Goal: Task Accomplishment & Management: Complete application form

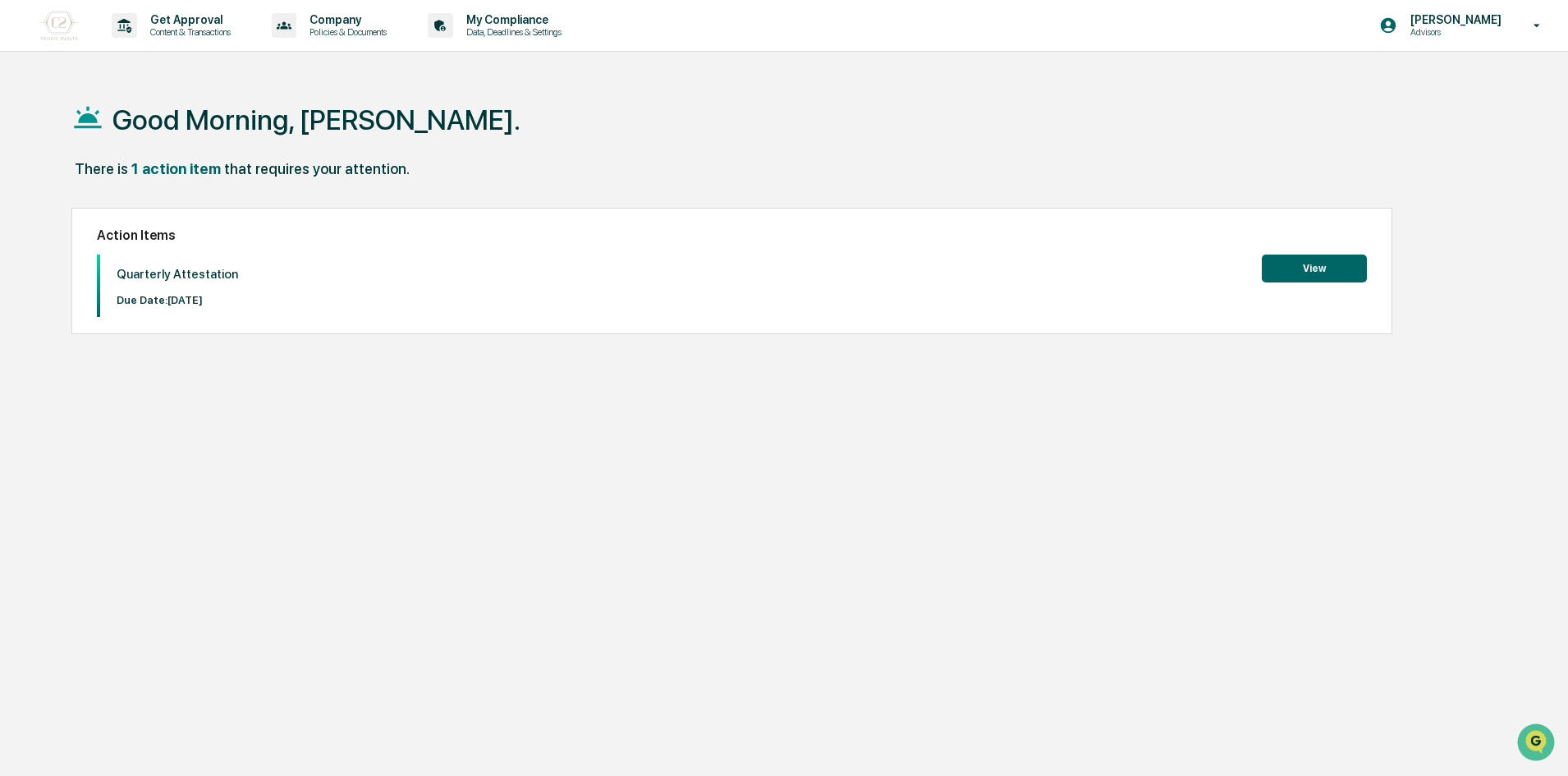
click at [1288, 263] on button "View" at bounding box center [1314, 268] width 105 height 28
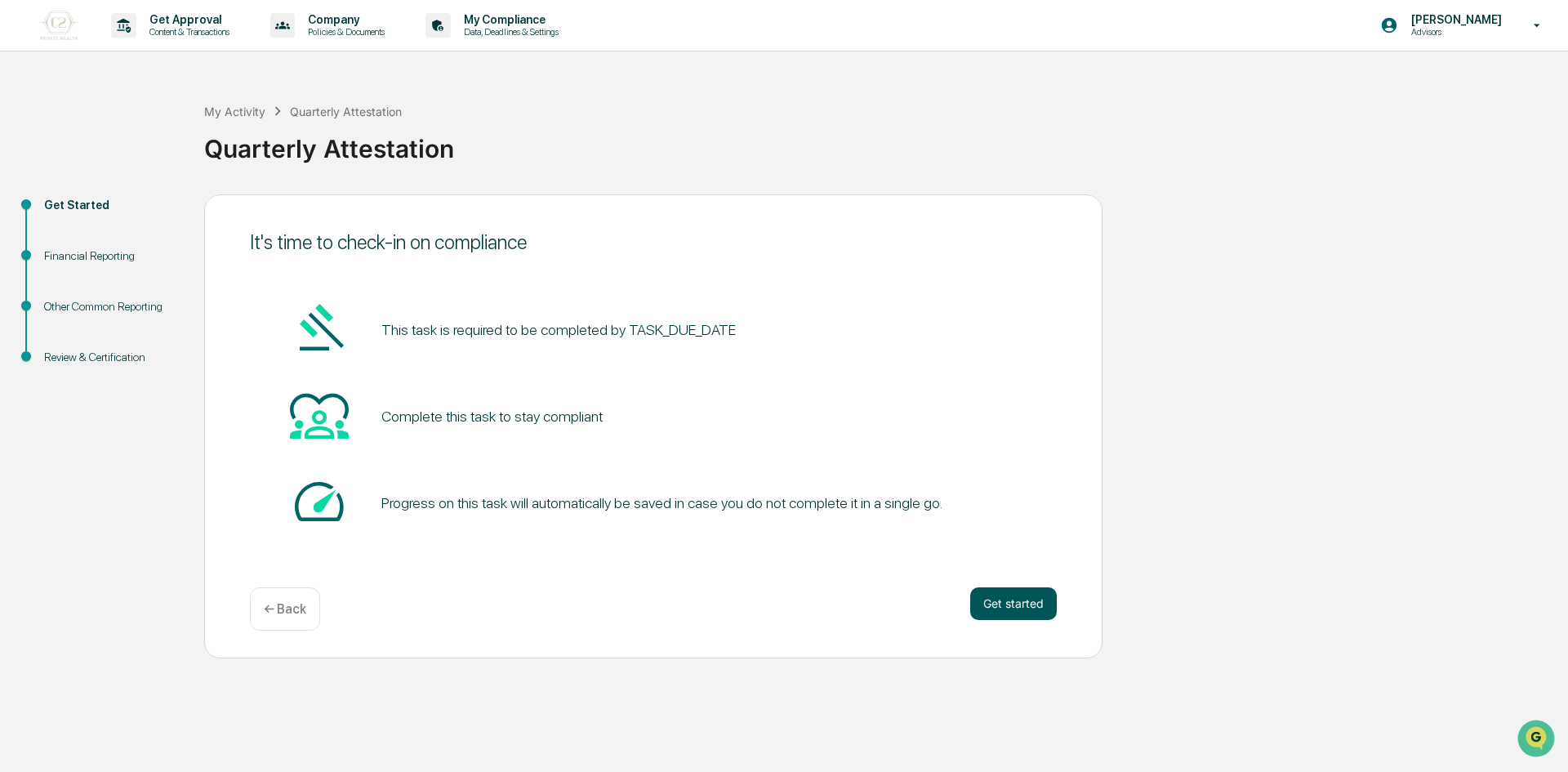
click at [1008, 598] on button "Get started" at bounding box center [1014, 604] width 86 height 32
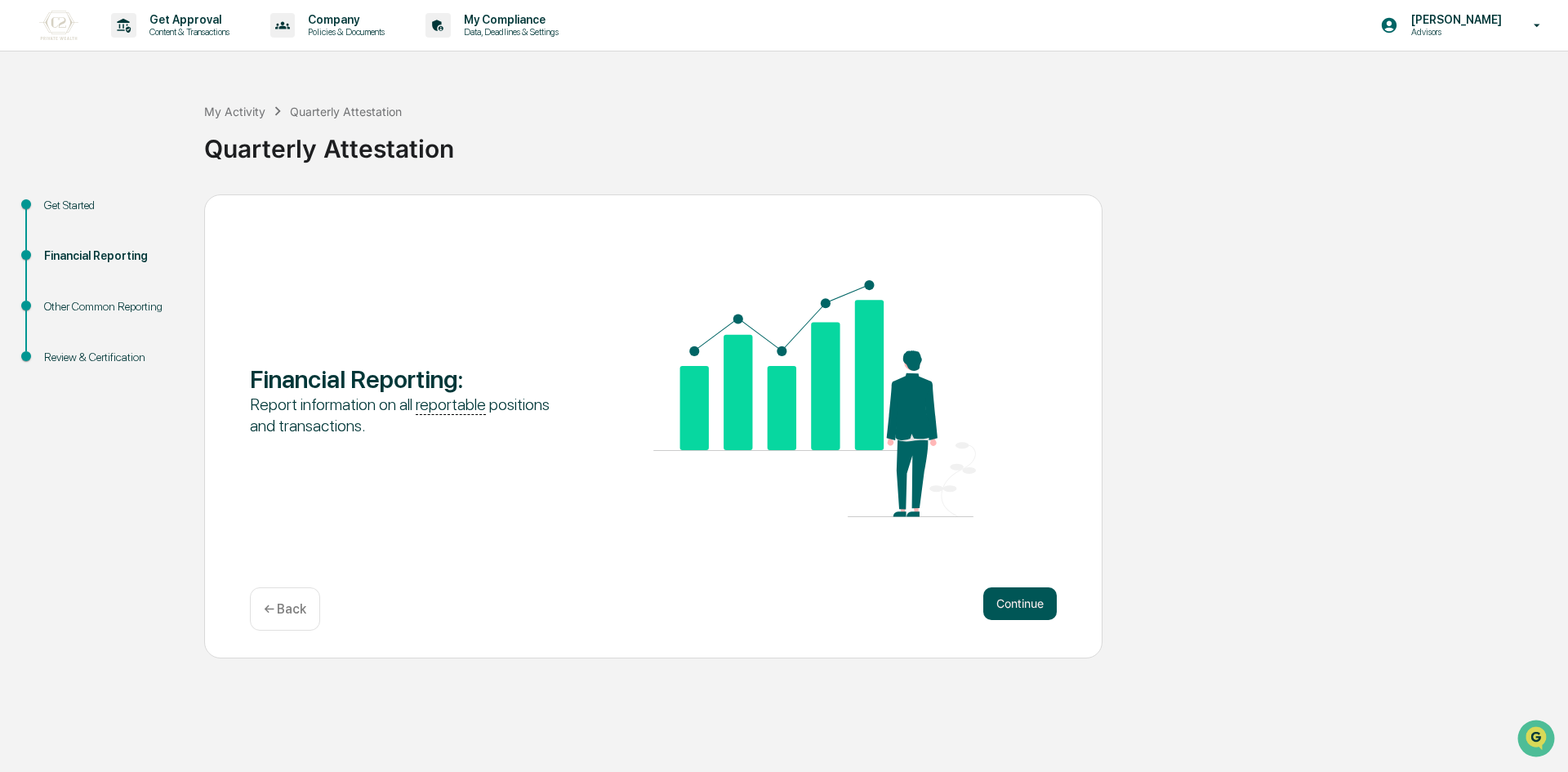
click at [1037, 607] on button "Continue" at bounding box center [1020, 604] width 74 height 32
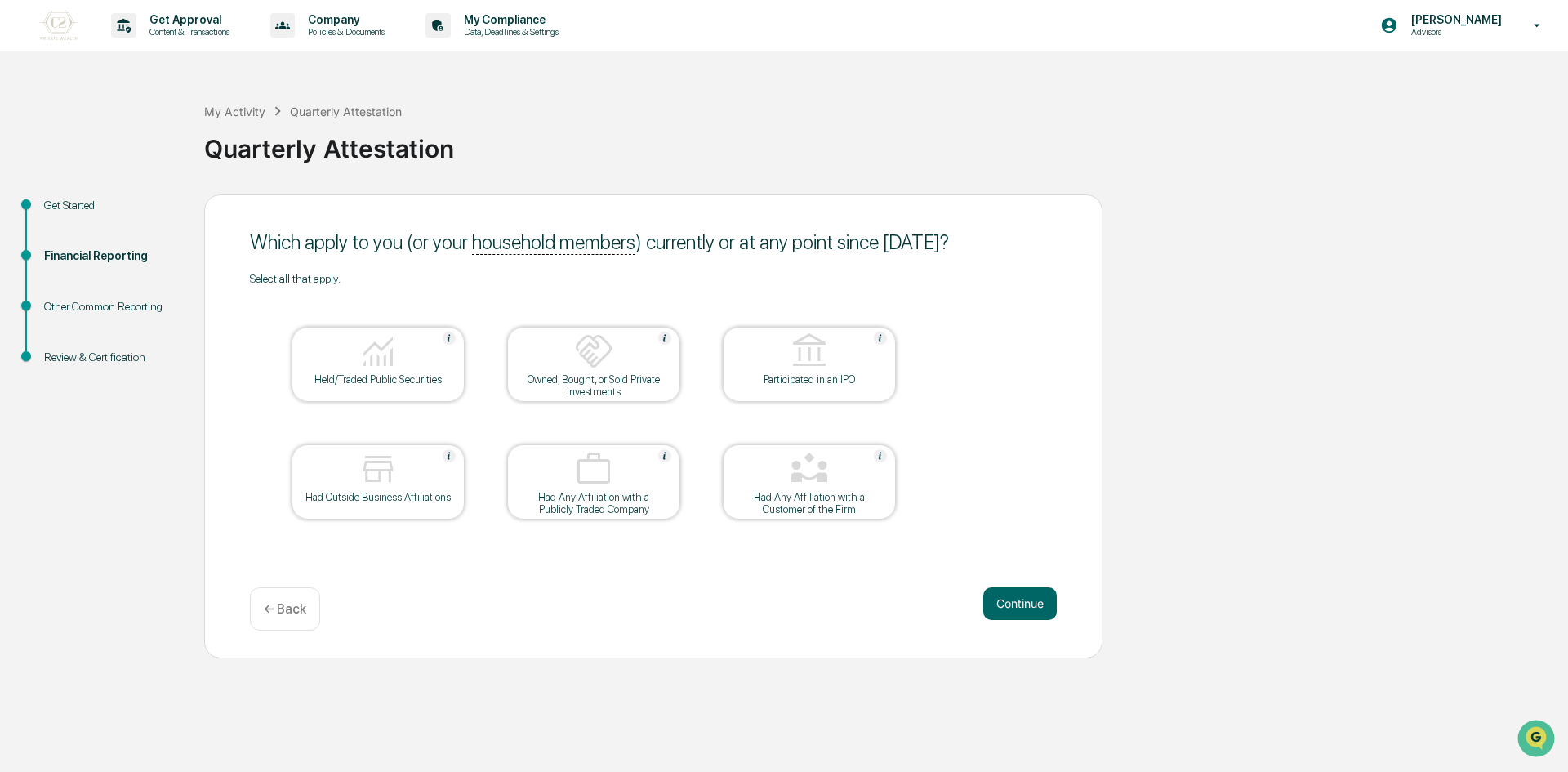
click at [363, 373] on div "Held/Traded Public Securities" at bounding box center [378, 380] width 147 height 13
click at [999, 599] on button "Continue" at bounding box center [1020, 604] width 74 height 32
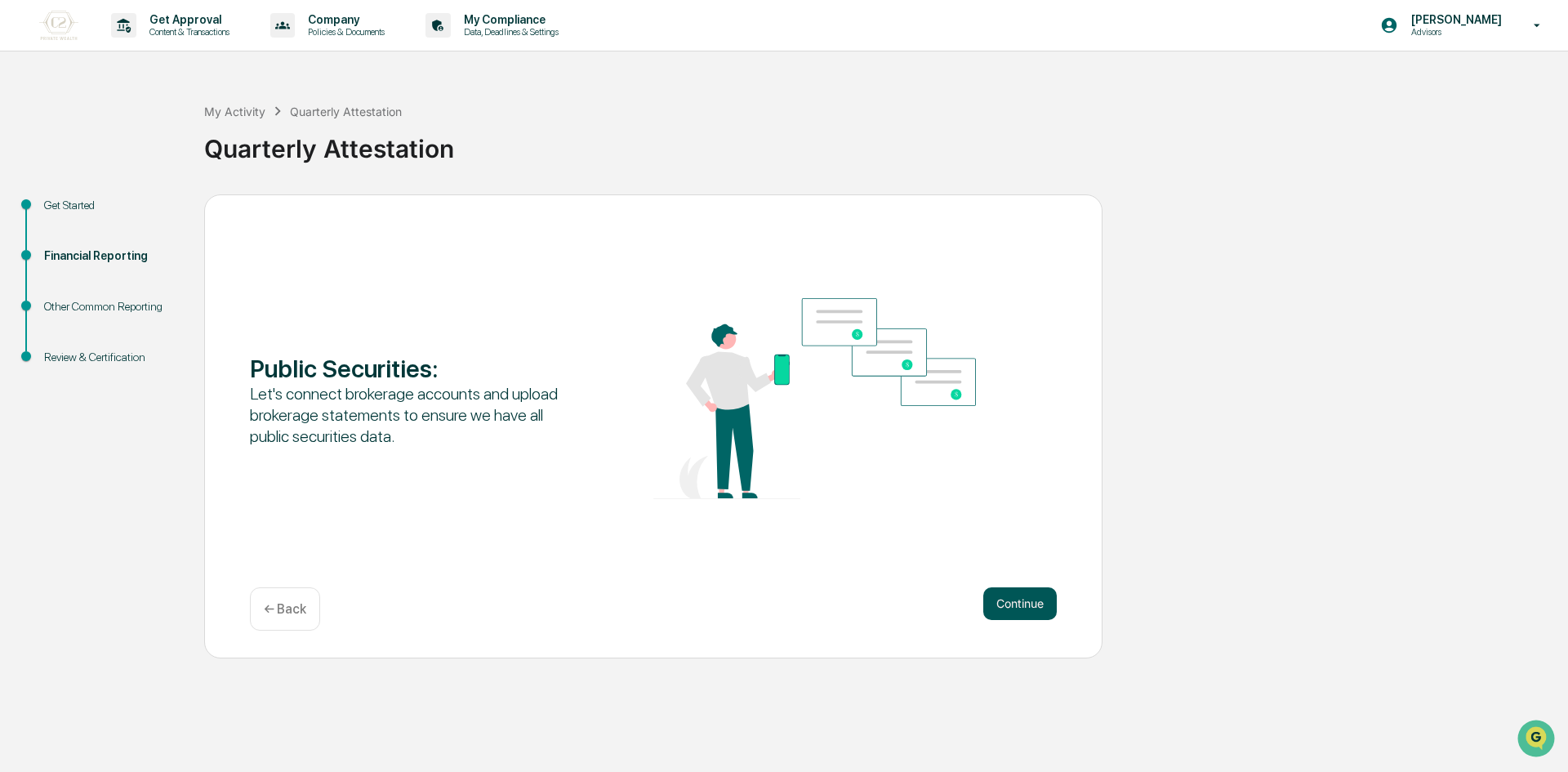
click at [1005, 602] on button "Continue" at bounding box center [1020, 604] width 74 height 32
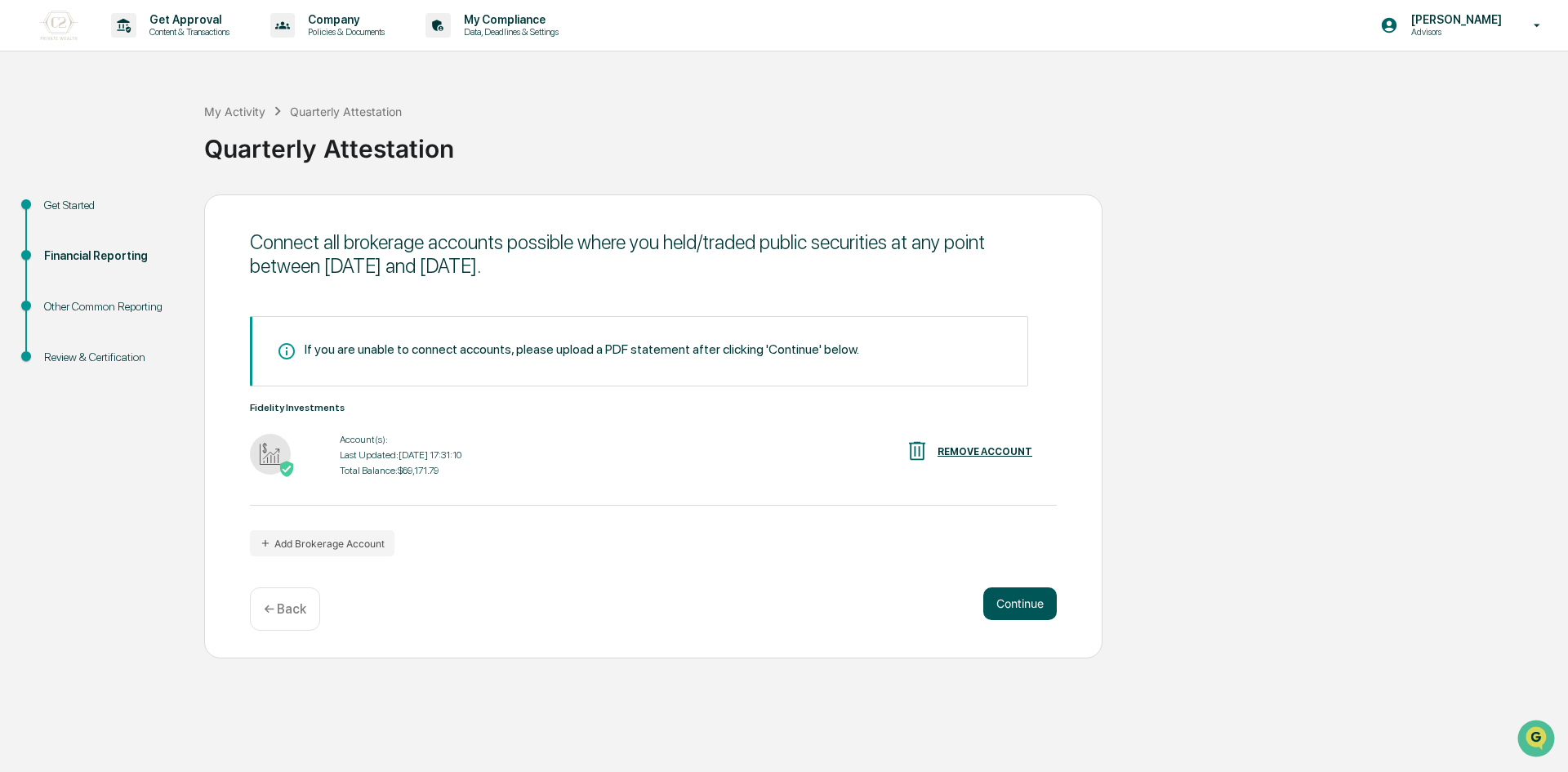
click at [1037, 600] on button "Continue" at bounding box center [1020, 604] width 74 height 32
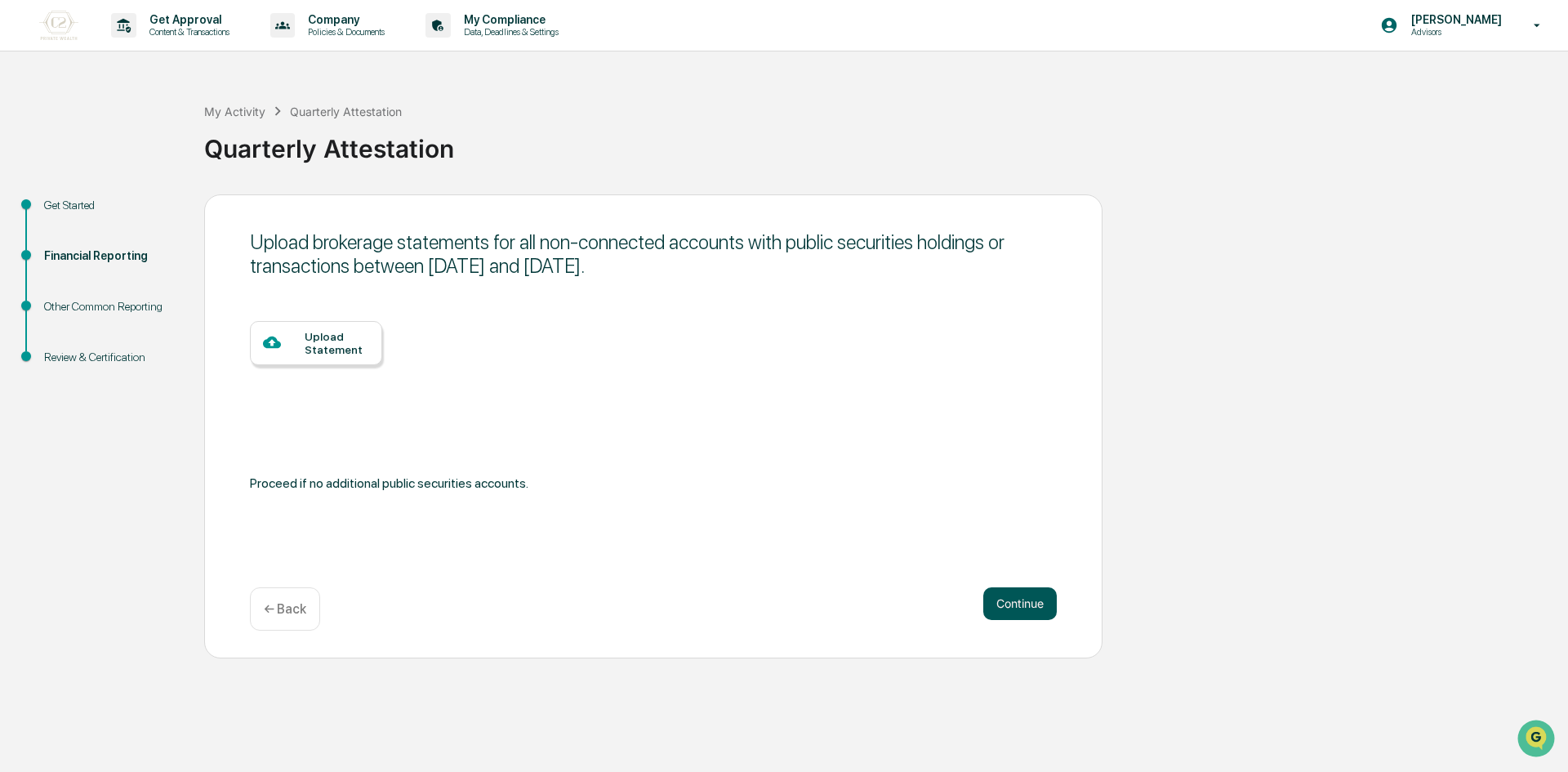
click at [1026, 607] on button "Continue" at bounding box center [1020, 604] width 74 height 32
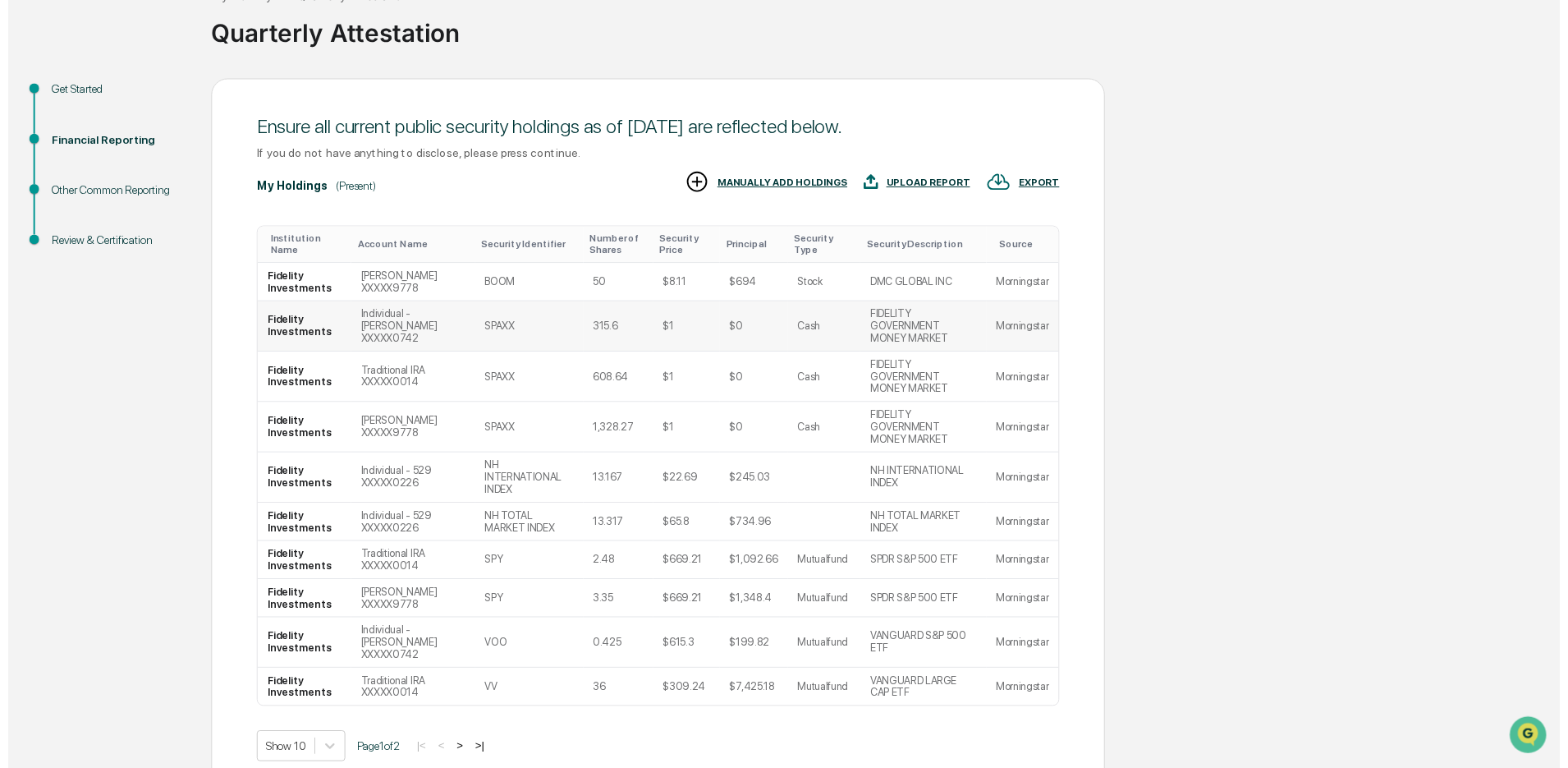
scroll to position [135, 0]
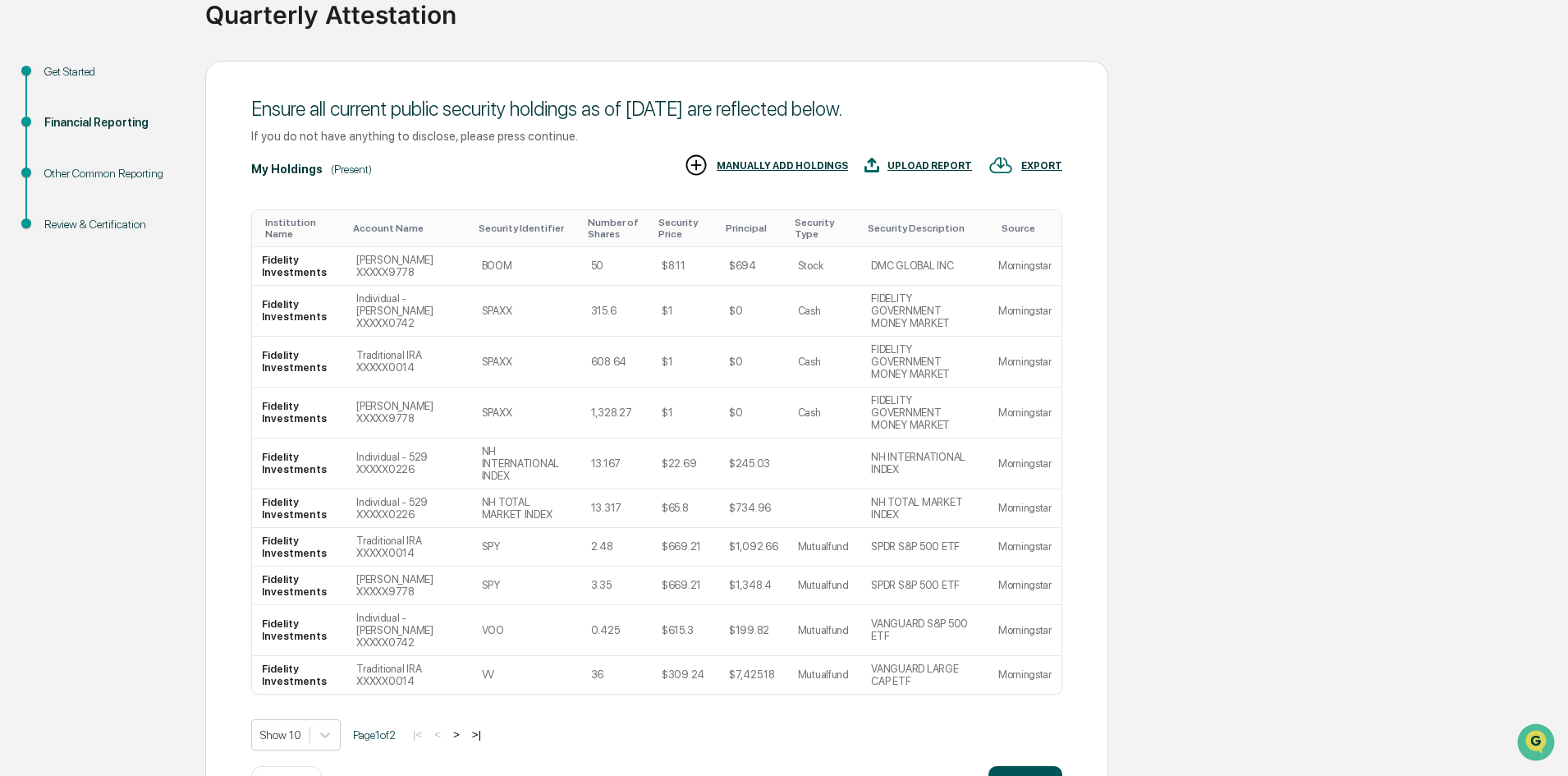
click at [1027, 766] on button "Continue" at bounding box center [1025, 782] width 74 height 33
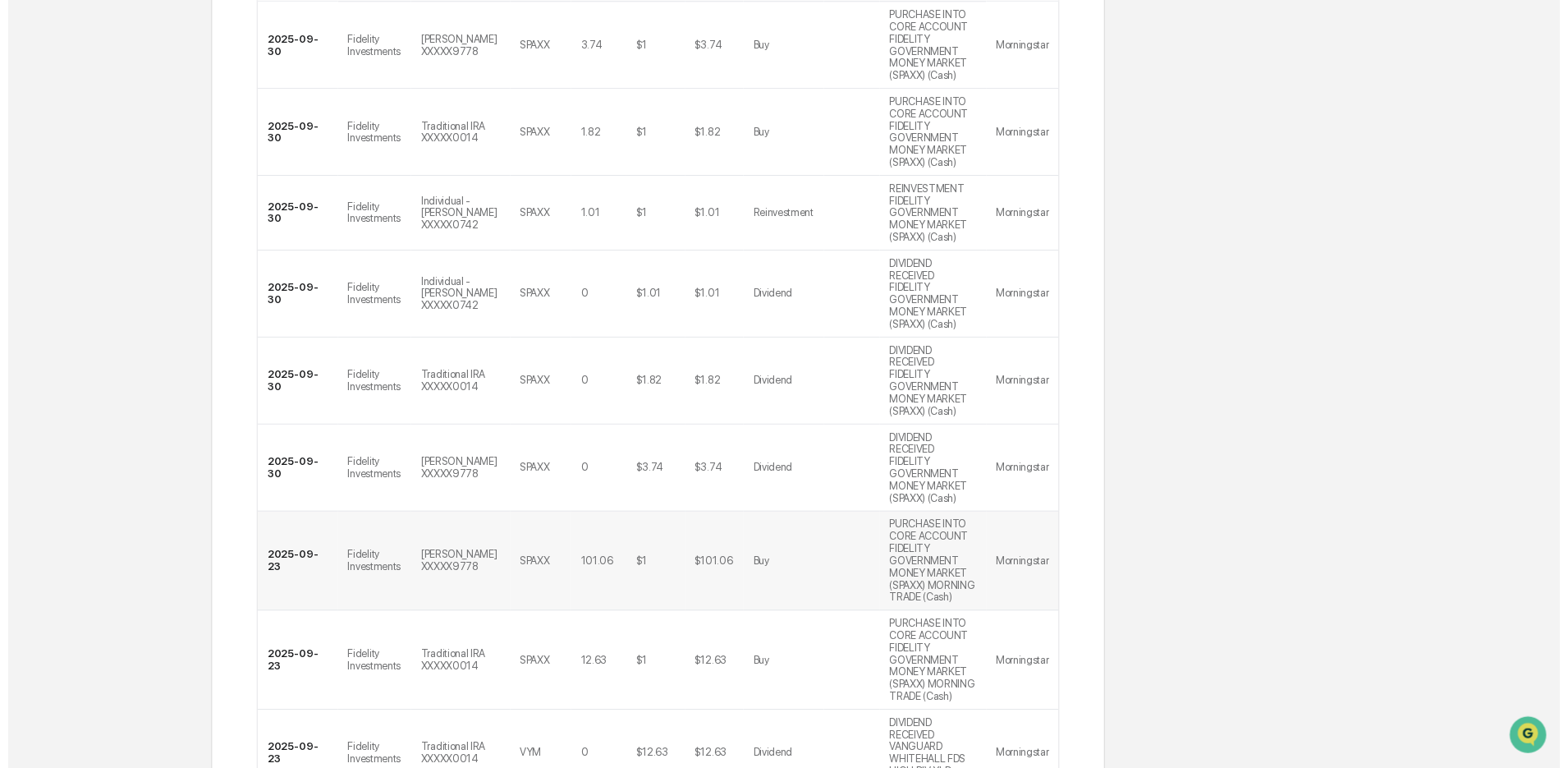
scroll to position [393, 0]
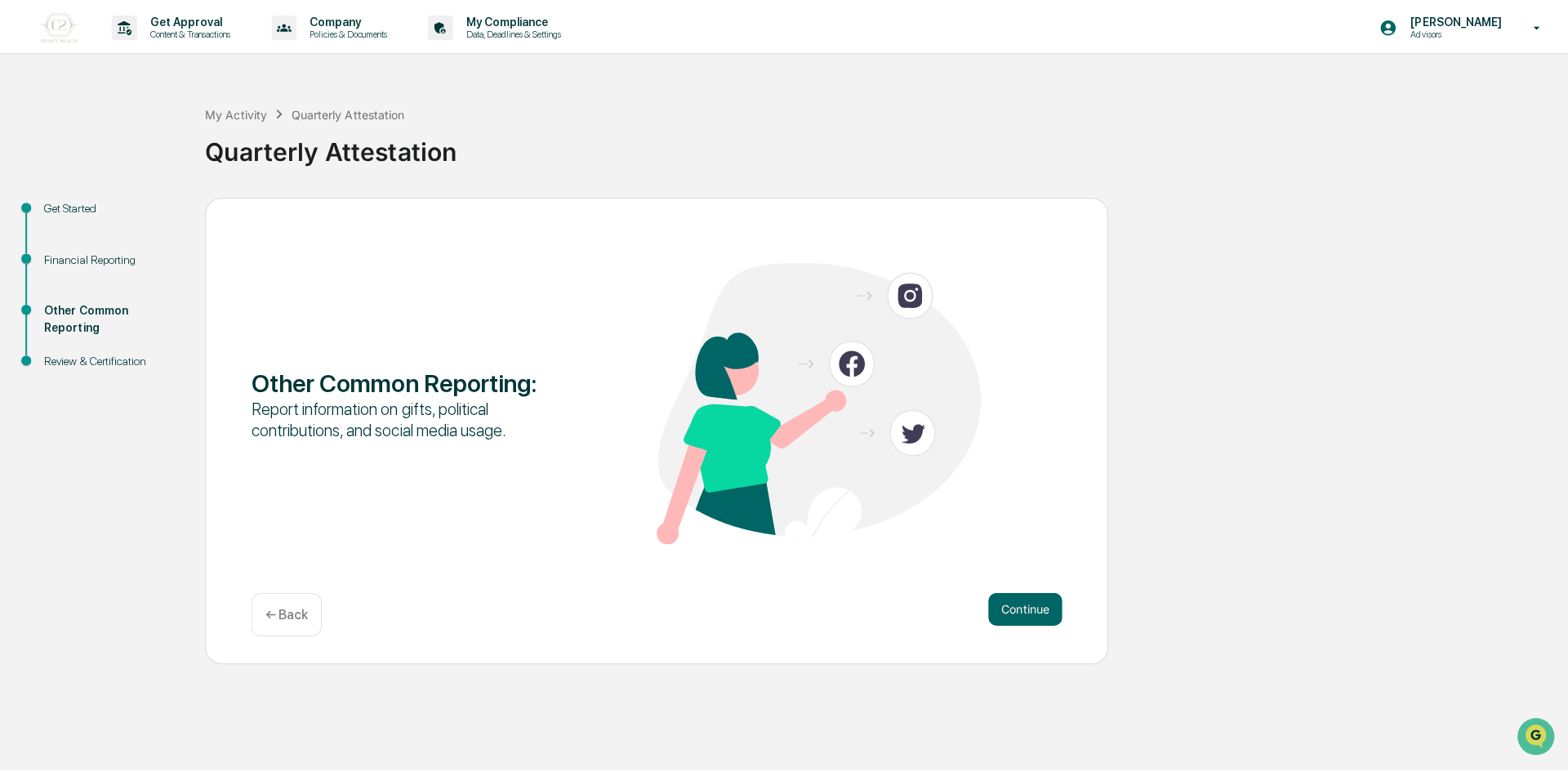
scroll to position [0, 0]
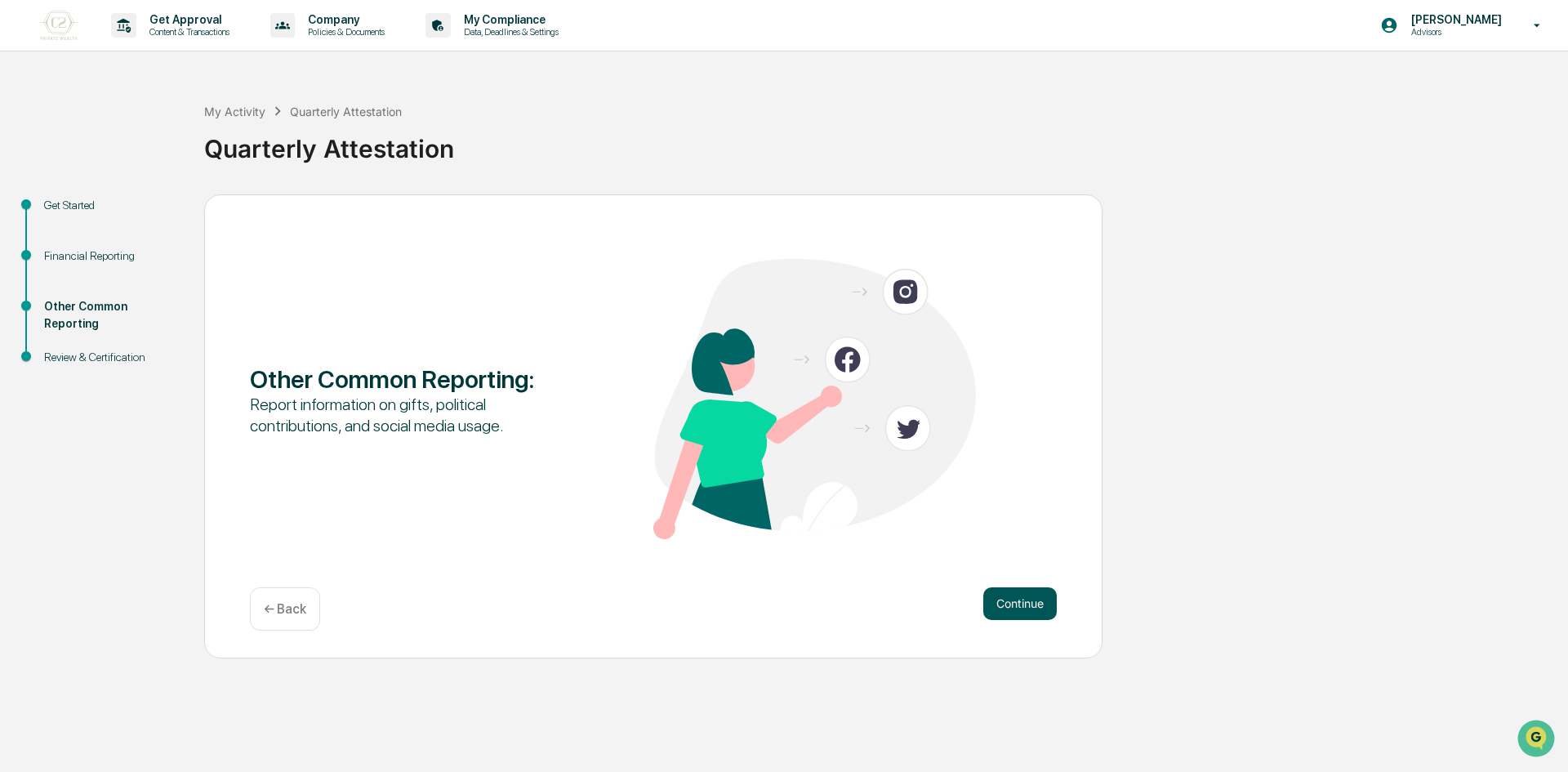
click at [1026, 605] on button "Continue" at bounding box center [1020, 604] width 74 height 32
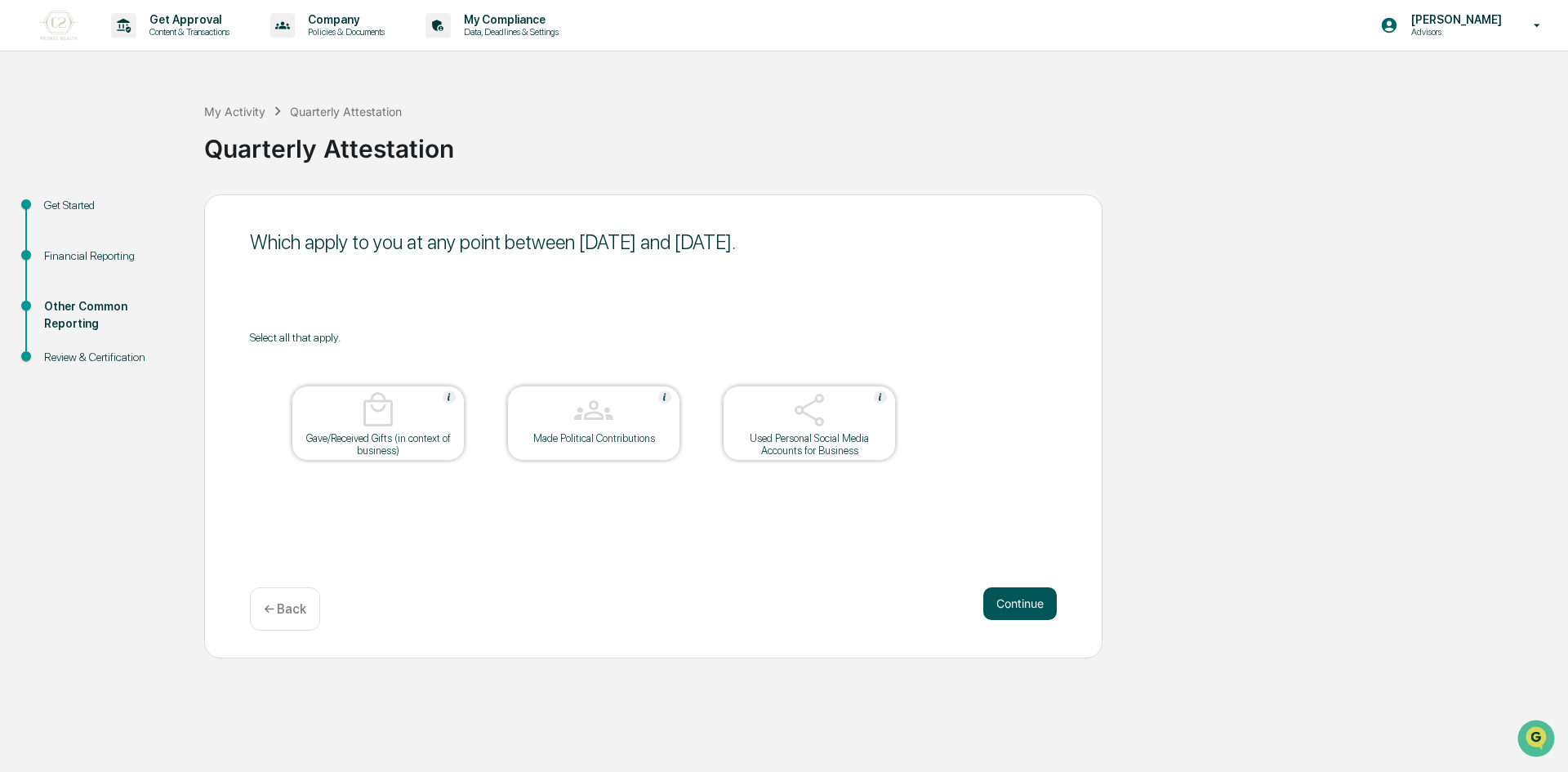
click at [1011, 598] on button "Continue" at bounding box center [1020, 604] width 74 height 32
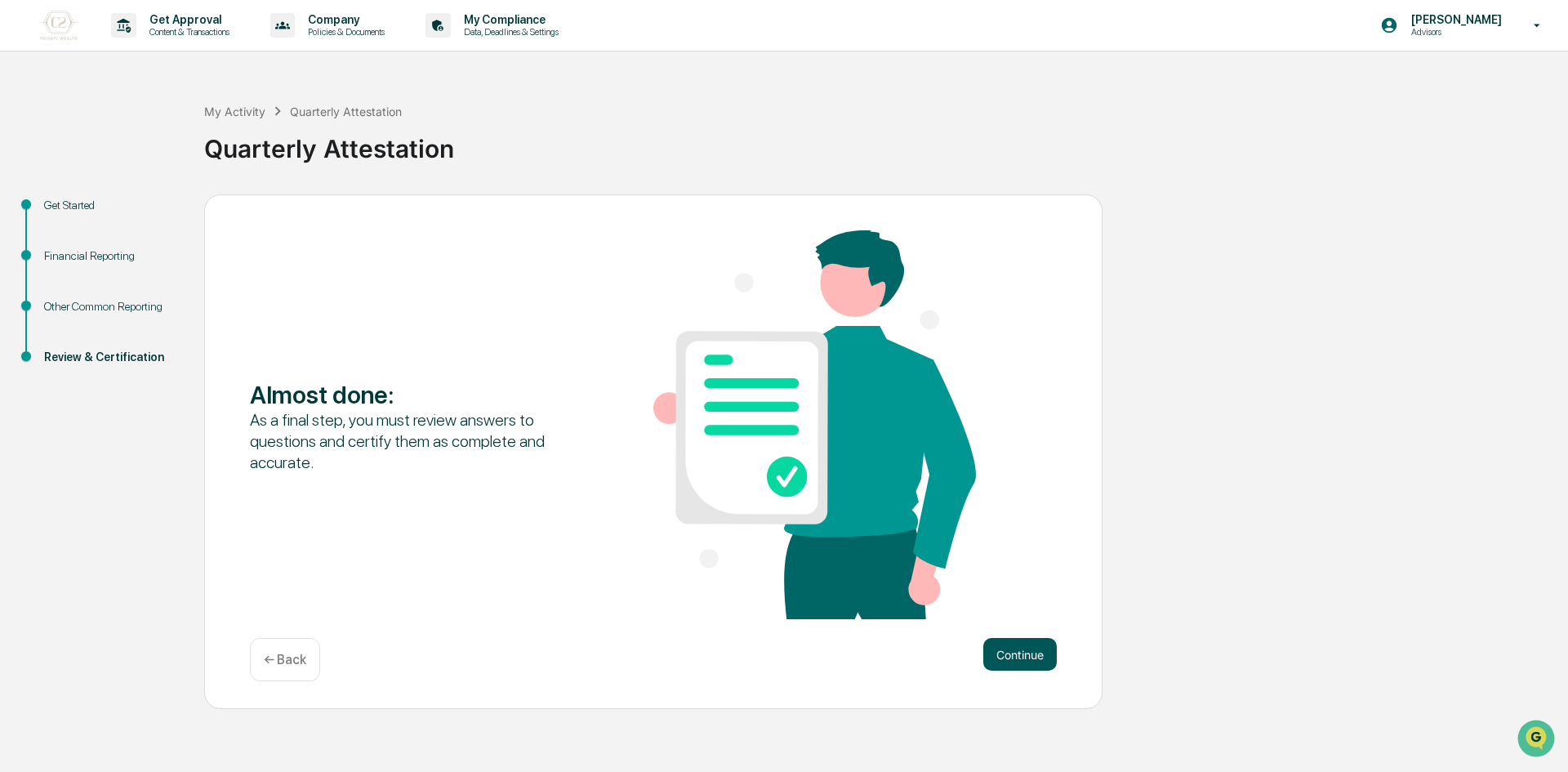
click at [1020, 654] on button "Continue" at bounding box center [1020, 654] width 74 height 32
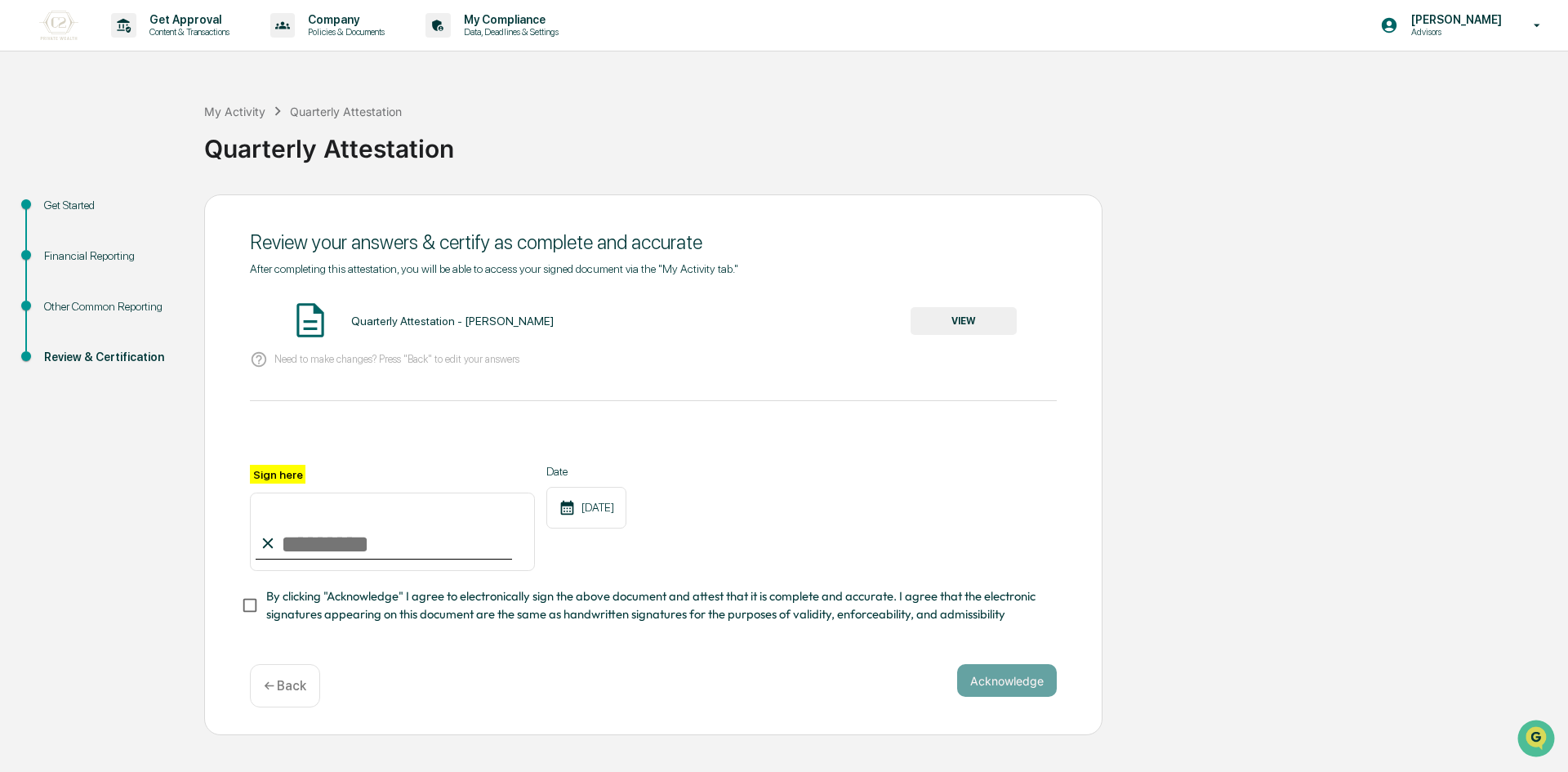
click at [322, 547] on input "Sign here" at bounding box center [392, 531] width 285 height 78
type input "**********"
click at [1022, 687] on button "Acknowledge" at bounding box center [1007, 680] width 100 height 32
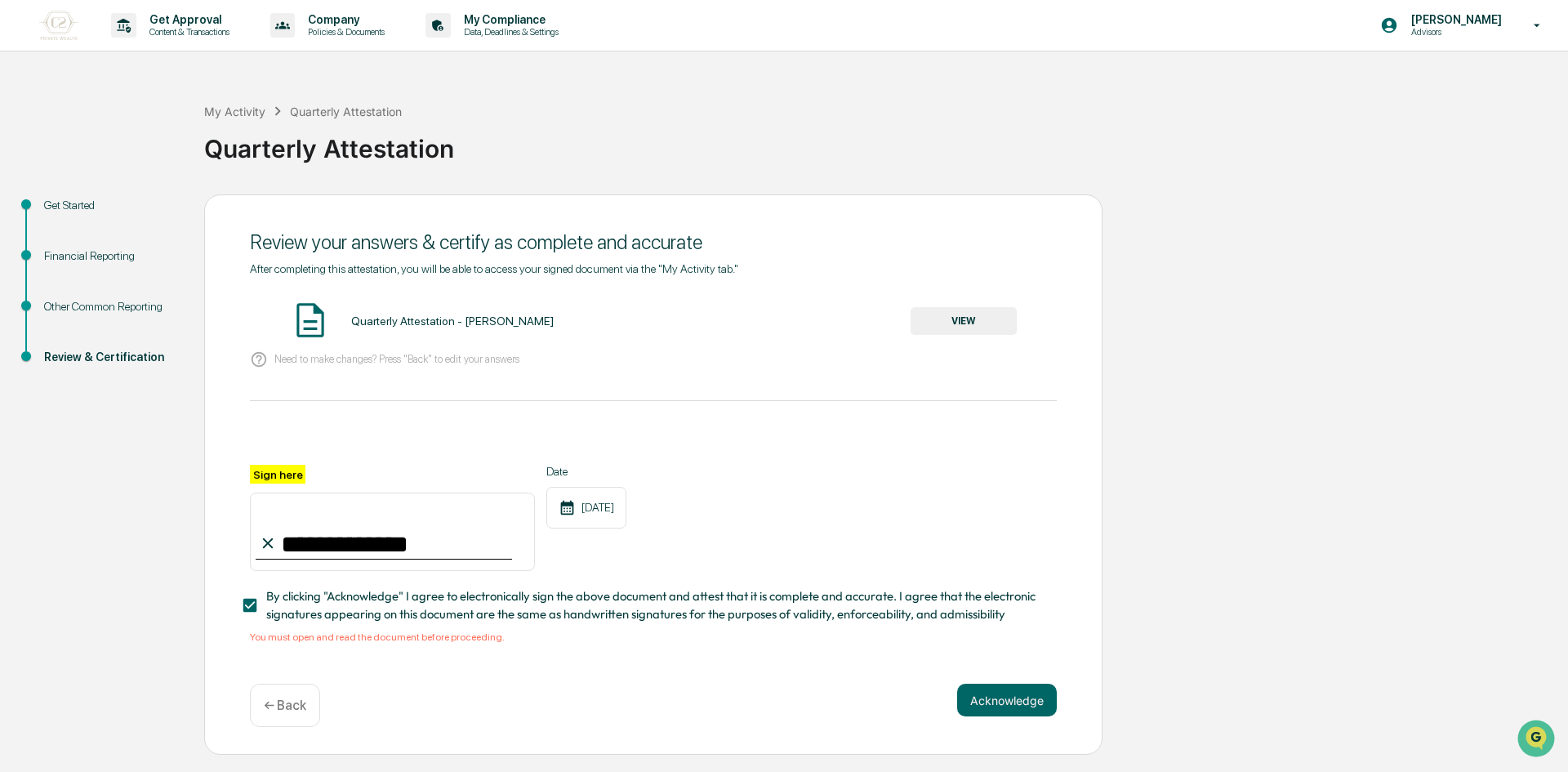
click at [990, 322] on button "VIEW" at bounding box center [963, 320] width 106 height 28
